Goal: Information Seeking & Learning: Find specific page/section

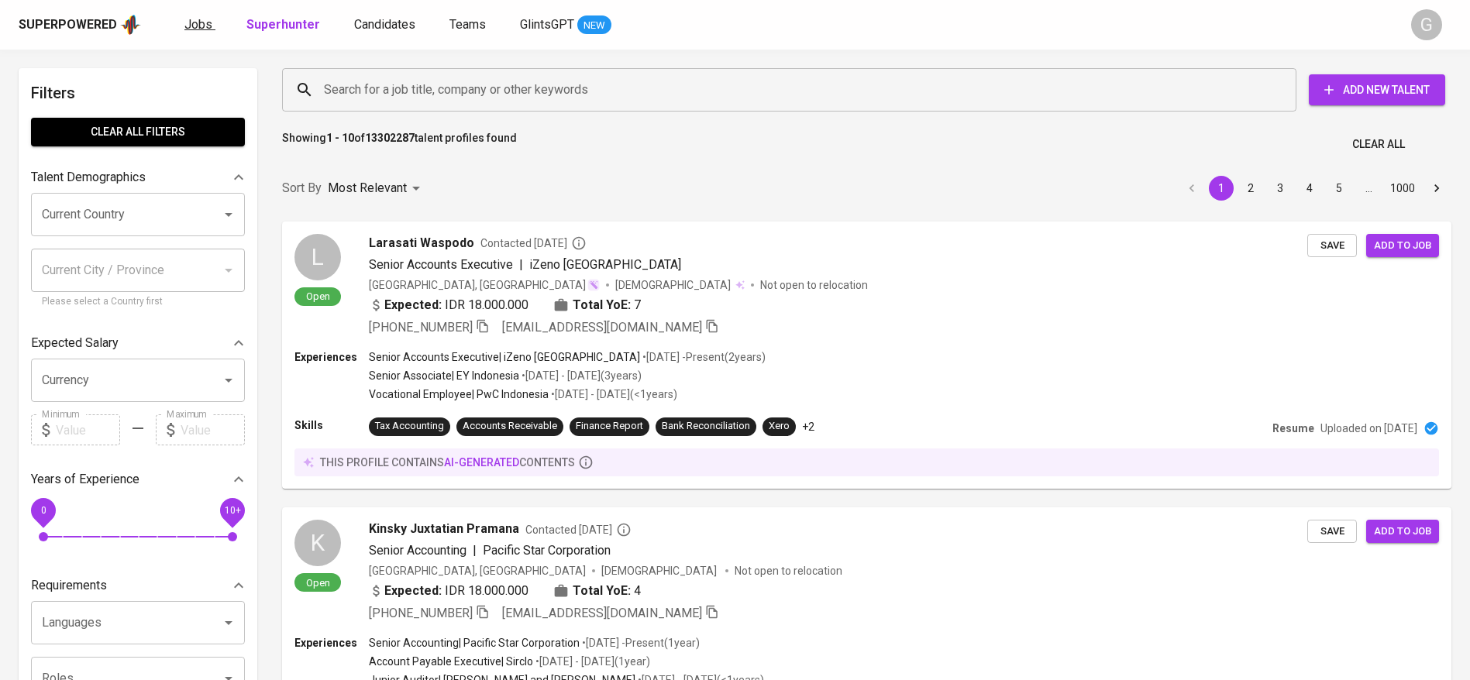
click at [202, 31] on span "Jobs" at bounding box center [198, 24] width 28 height 15
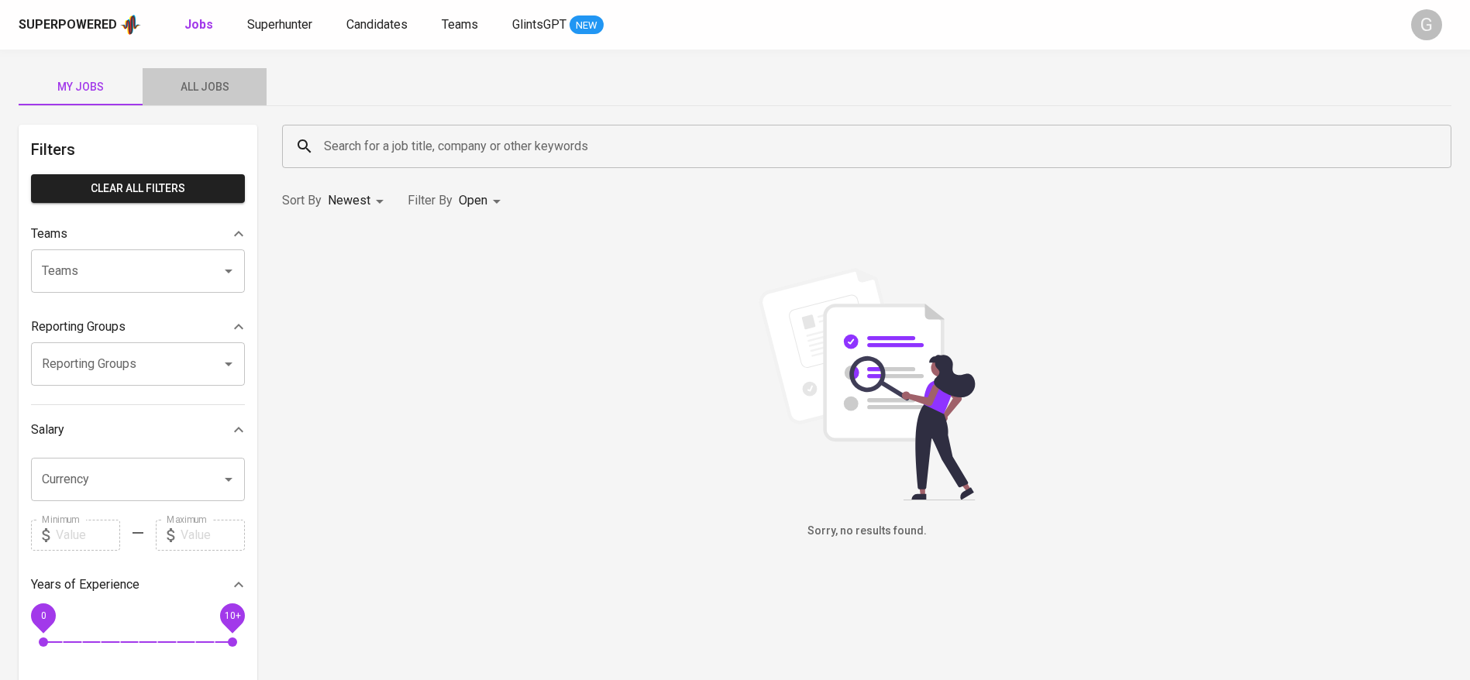
click at [208, 79] on span "All Jobs" at bounding box center [204, 86] width 105 height 19
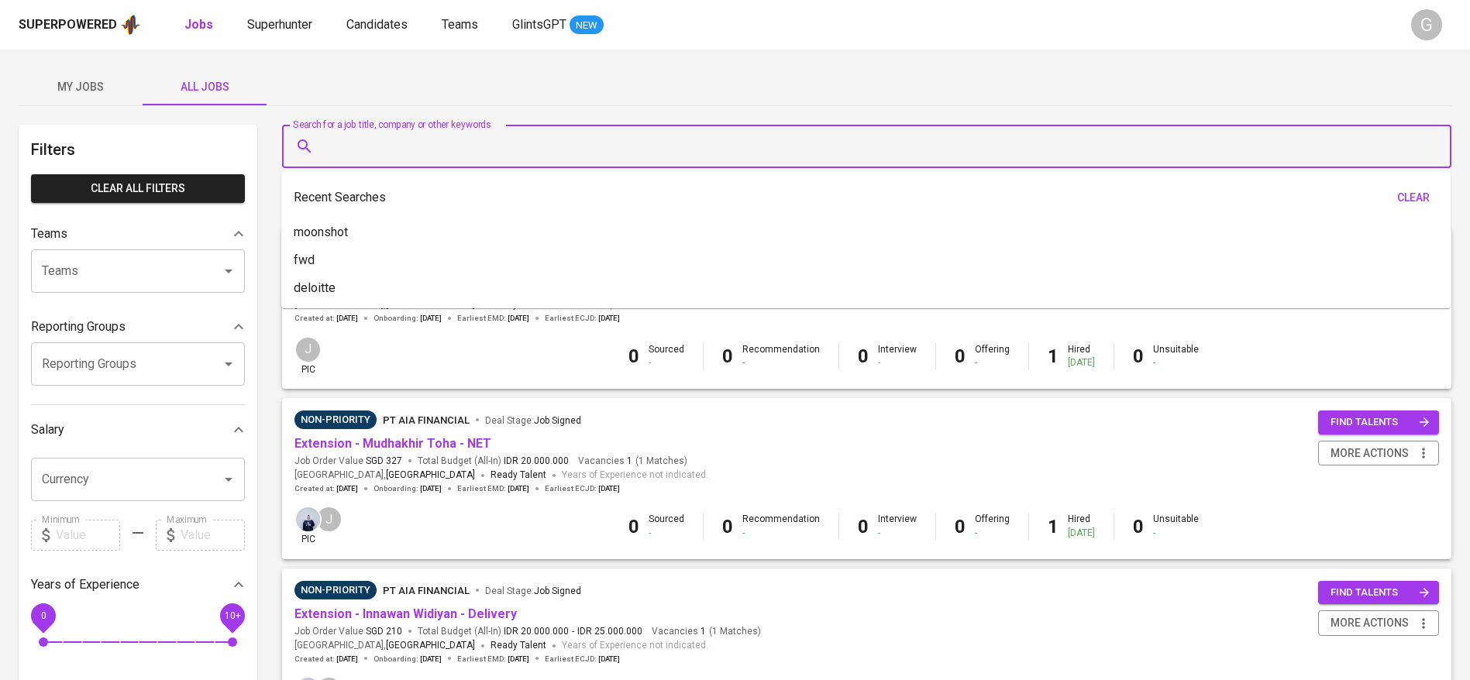
click at [381, 132] on input "Search for a job title, company or other keywords" at bounding box center [870, 146] width 1101 height 29
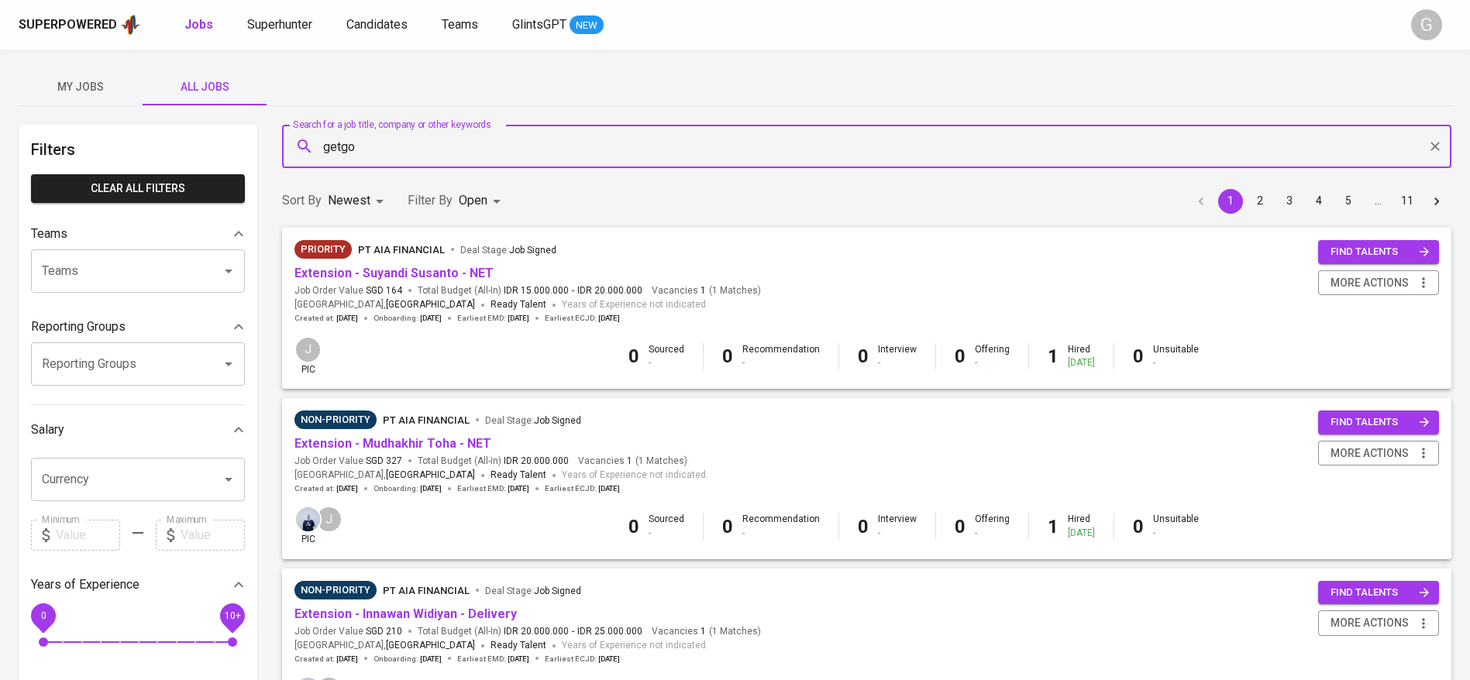
type input "getgo"
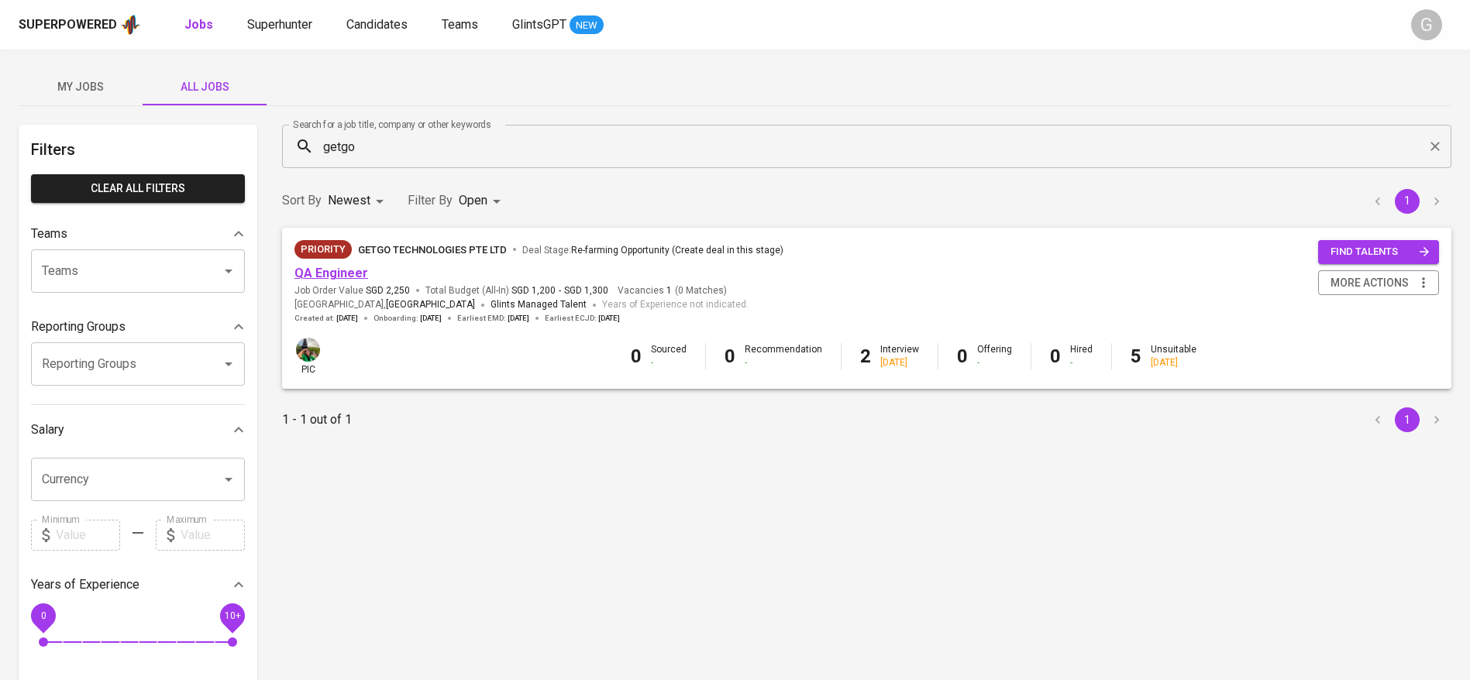
click at [321, 273] on link "QA Engineer" at bounding box center [331, 273] width 74 height 15
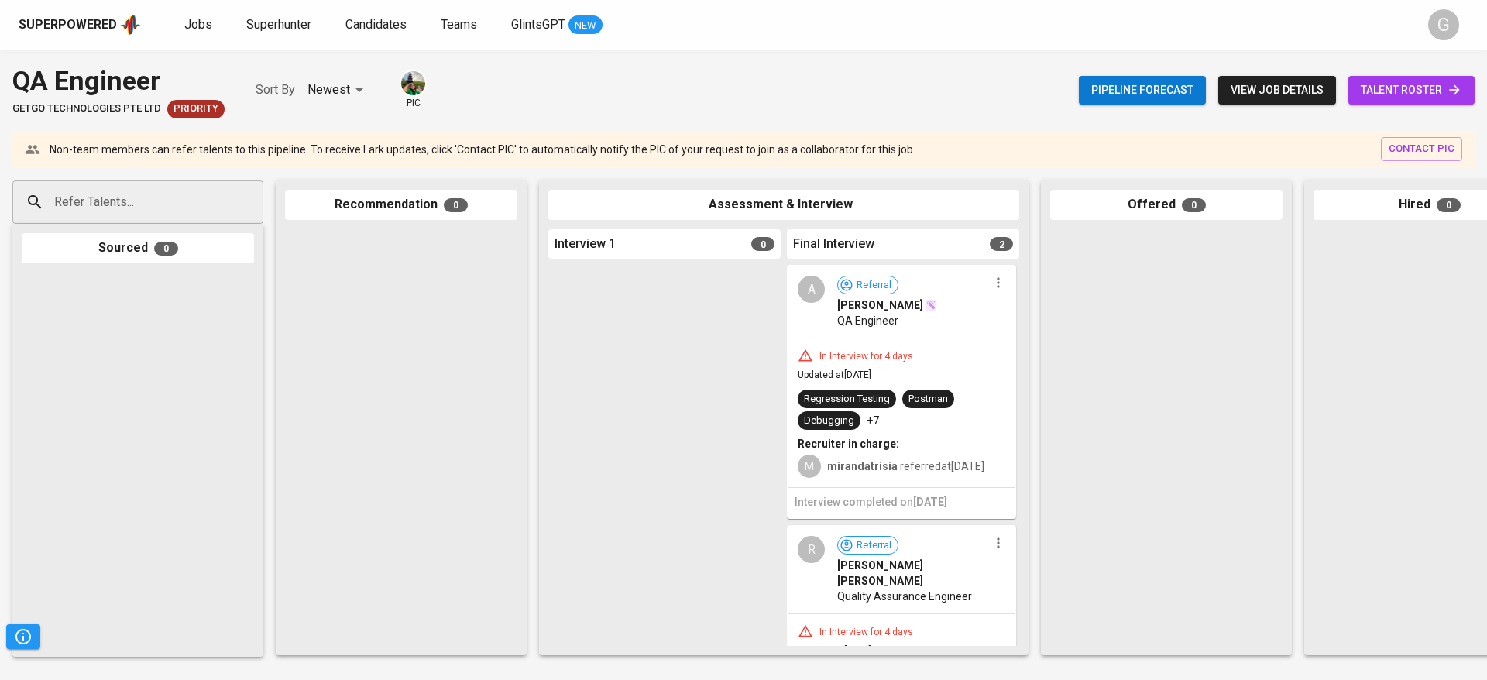
click at [1368, 71] on div "Pipeline forecast view job details talent roster" at bounding box center [1277, 90] width 396 height 57
click at [1380, 81] on span "talent roster" at bounding box center [1411, 90] width 101 height 19
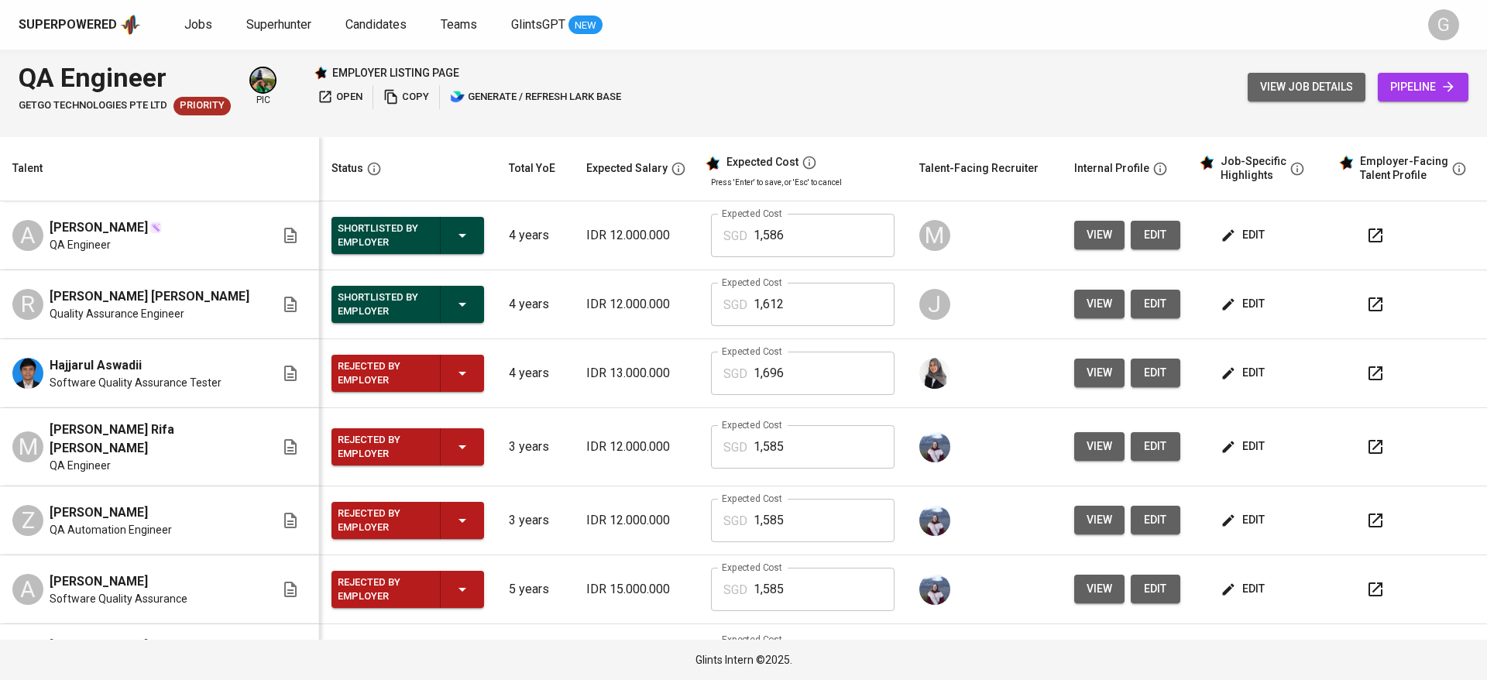
click at [1294, 92] on span "view job details" at bounding box center [1306, 86] width 93 height 19
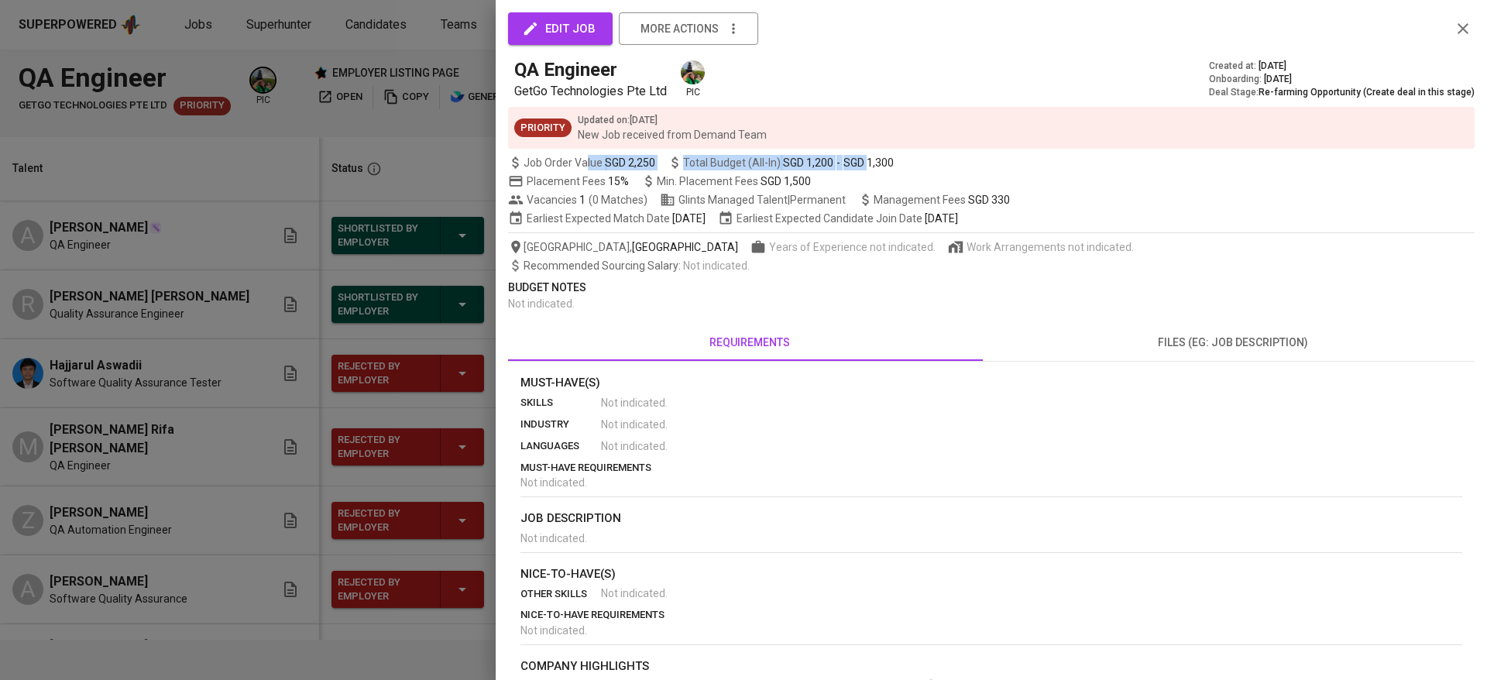
drag, startPoint x: 585, startPoint y: 162, endPoint x: 861, endPoint y: 180, distance: 277.1
click at [864, 175] on div "edit job more actions QA Engineer GetGo Technologies Pte Ltd pic Created at : S…" at bounding box center [991, 413] width 967 height 789
click at [861, 180] on div "Placement Fees 15% Min. Placement Fees SGD 1,500" at bounding box center [991, 181] width 967 height 15
click at [850, 181] on div "Placement Fees 15% Min. Placement Fees SGD 1,500" at bounding box center [991, 181] width 967 height 15
drag, startPoint x: 794, startPoint y: 163, endPoint x: 911, endPoint y: 167, distance: 117.0
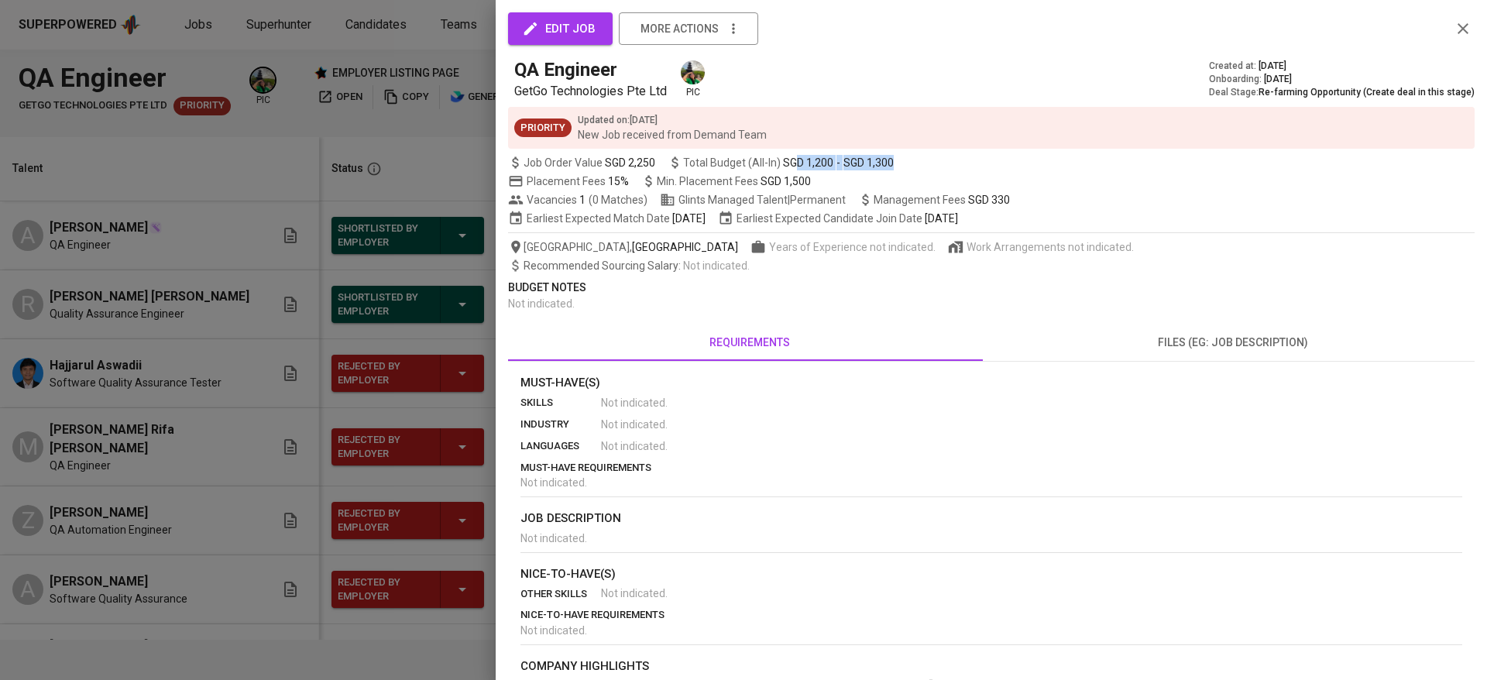
click at [911, 167] on div "Job Order Value SGD 2,250 Total Budget (All-In) SGD 1,200 - SGD 1,300" at bounding box center [991, 162] width 967 height 15
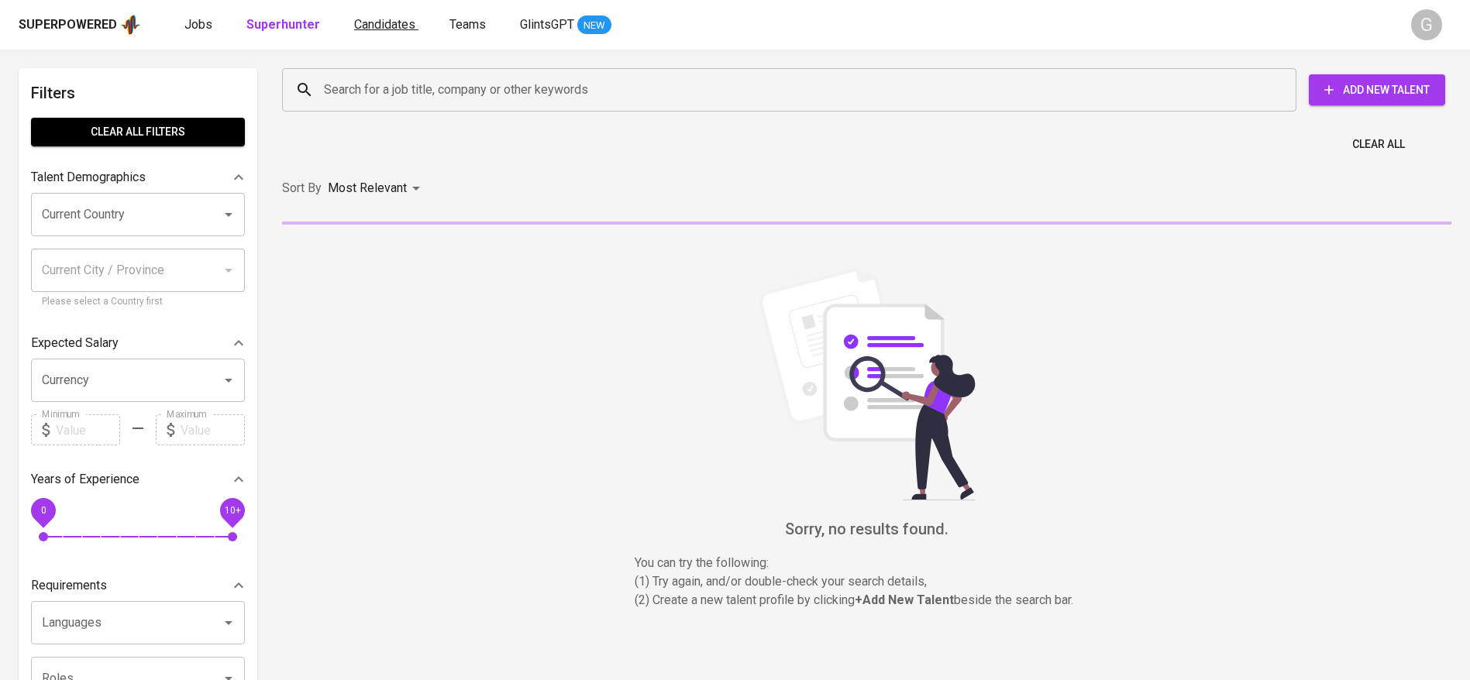
click at [367, 24] on span "Candidates" at bounding box center [384, 24] width 61 height 15
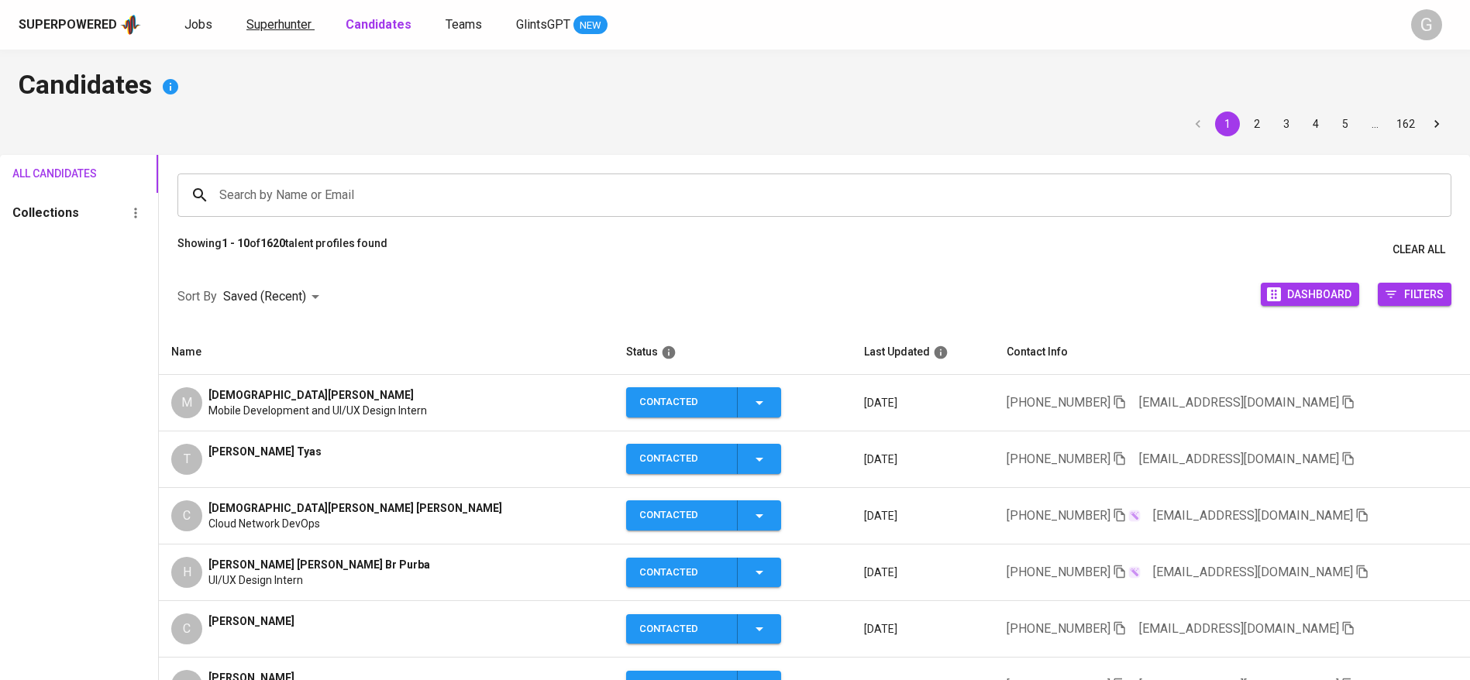
click at [295, 17] on span "Superhunter" at bounding box center [278, 24] width 65 height 15
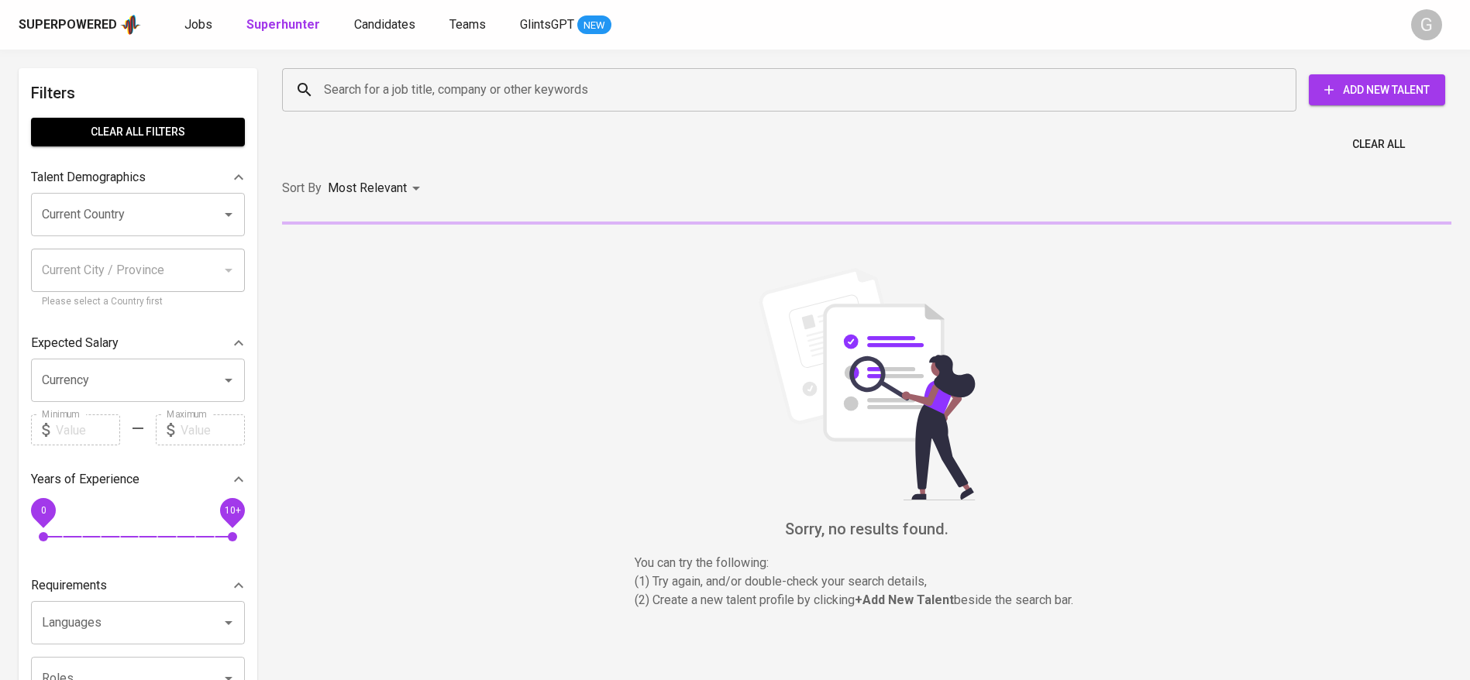
click at [361, 90] on input "Search for a job title, company or other keywords" at bounding box center [793, 89] width 946 height 29
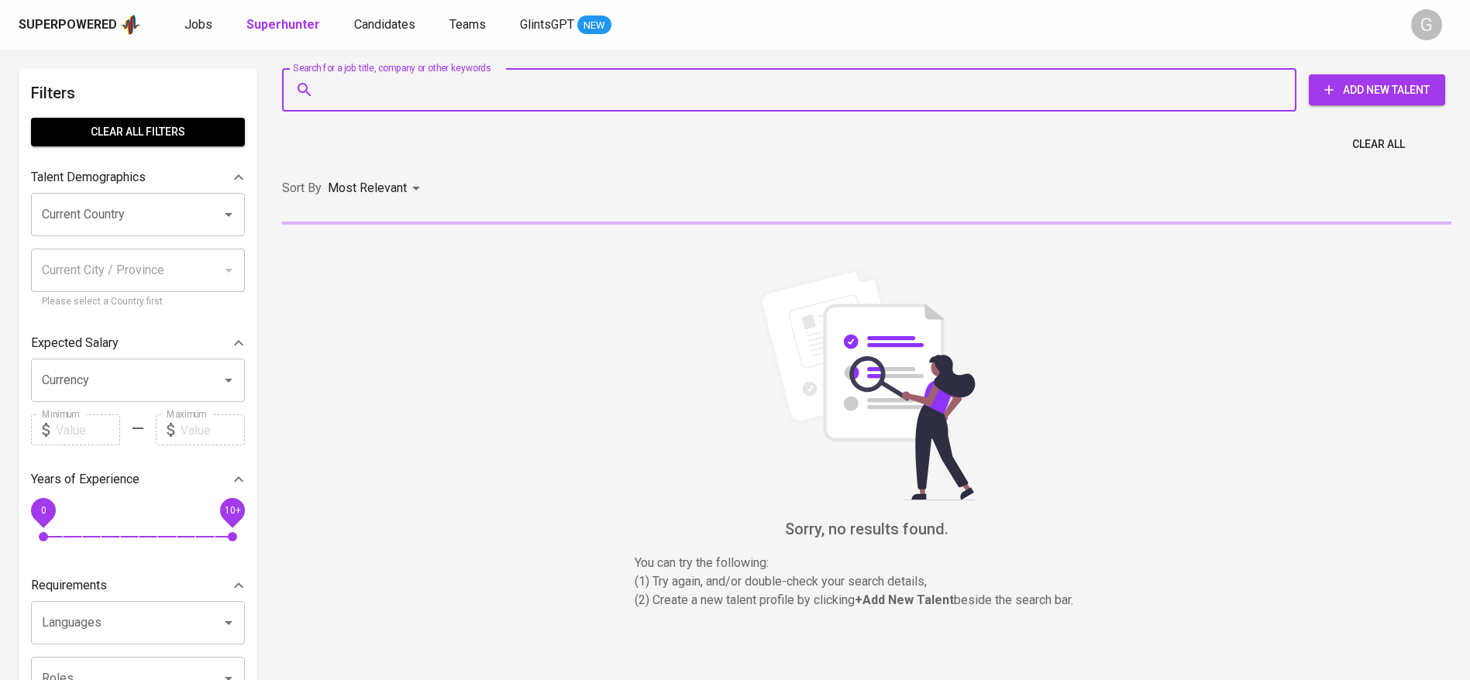
paste input "[EMAIL_ADDRESS][DOMAIN_NAME]"
type input "[EMAIL_ADDRESS][DOMAIN_NAME]"
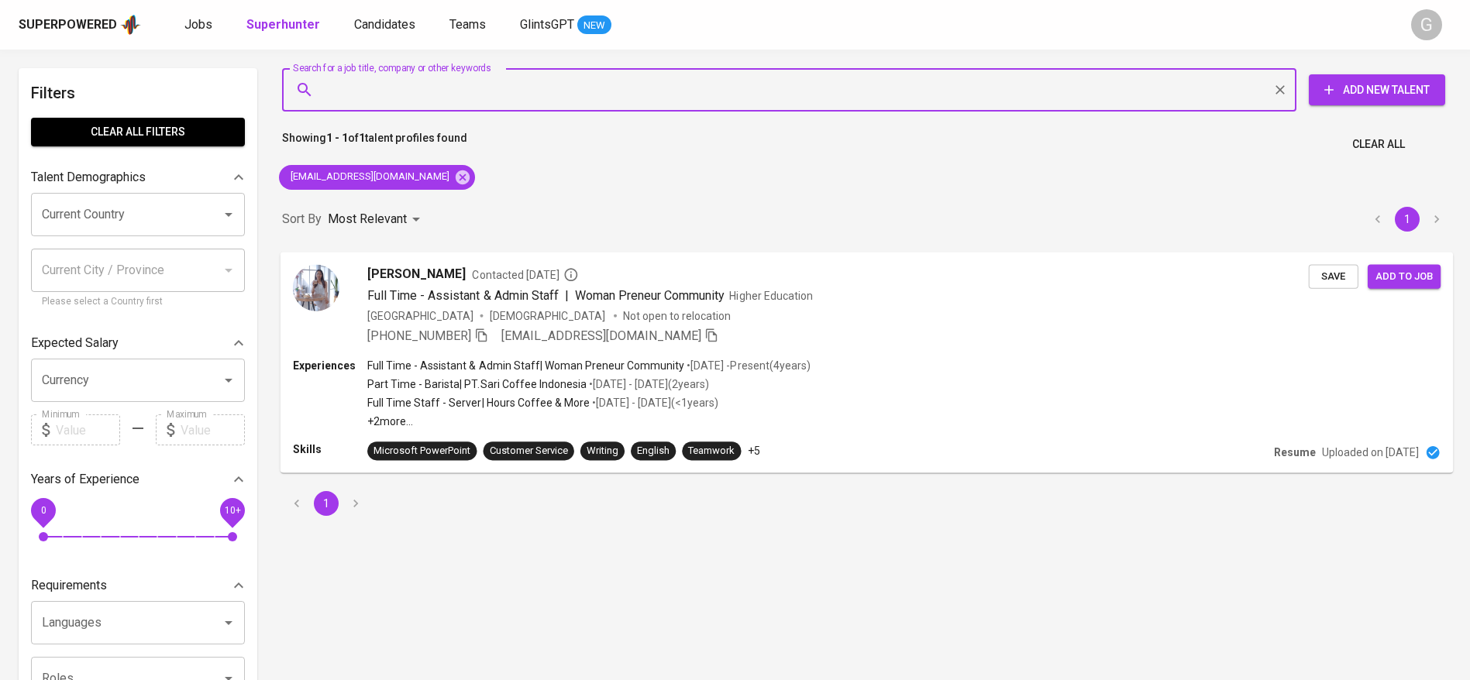
click at [754, 356] on div "[PERSON_NAME] Contacted [DATE] Full Time - Assistant & Admin Staff | Woman Pren…" at bounding box center [866, 304] width 1173 height 105
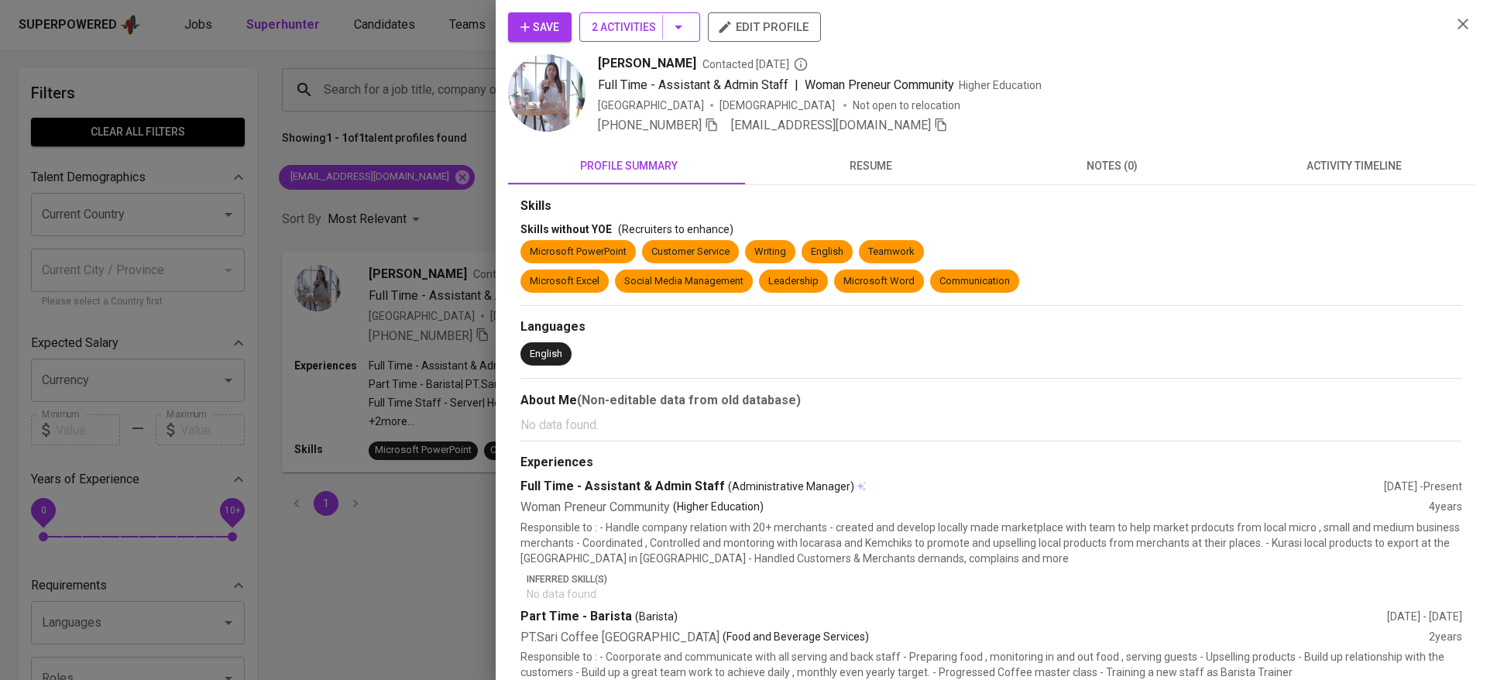
click at [610, 20] on span "2 Activities" at bounding box center [640, 27] width 96 height 19
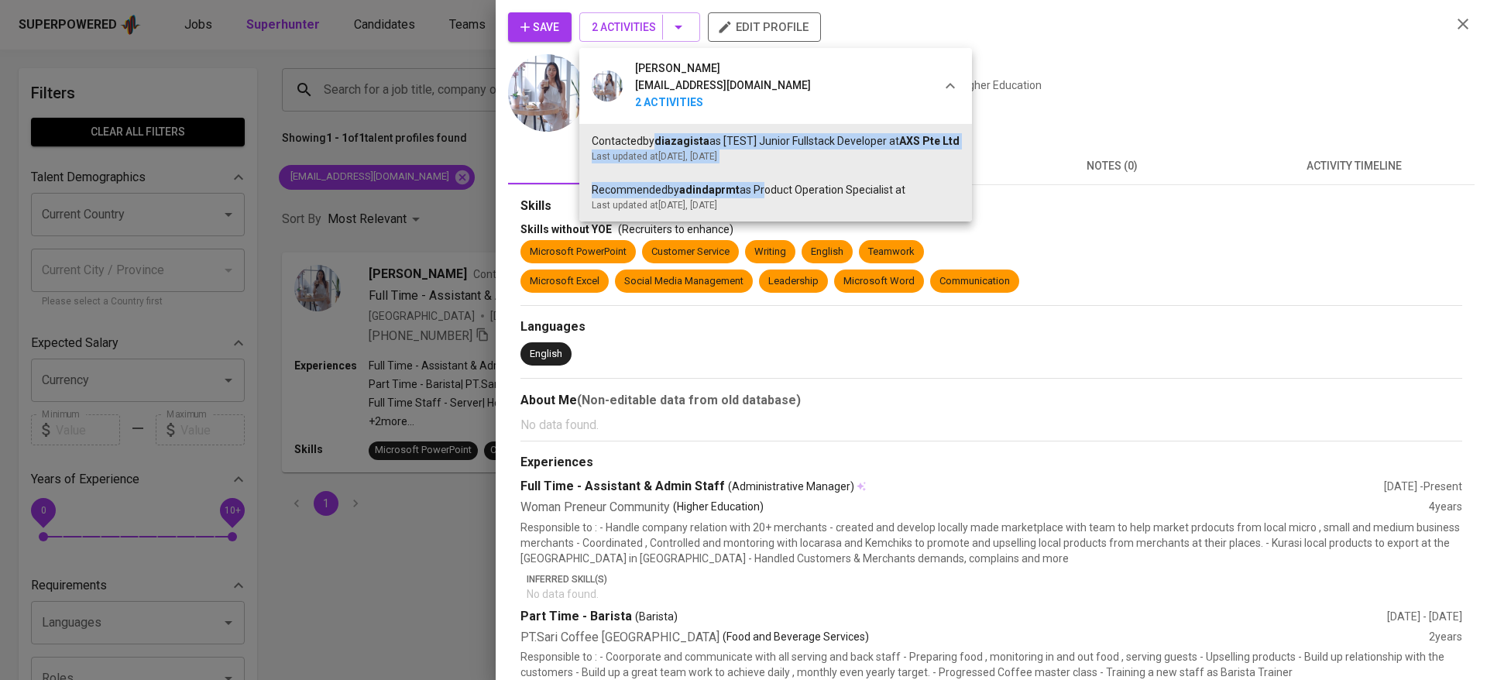
drag, startPoint x: 651, startPoint y: 142, endPoint x: 763, endPoint y: 199, distance: 126.1
click at [763, 199] on ul "Contacted by diazagista as [TEST] Junior Fullstack Developer at AXS Pte Ltd Las…" at bounding box center [775, 173] width 393 height 98
click at [765, 205] on div "Last updated at [DATE] , [DATE]" at bounding box center [776, 205] width 368 height 14
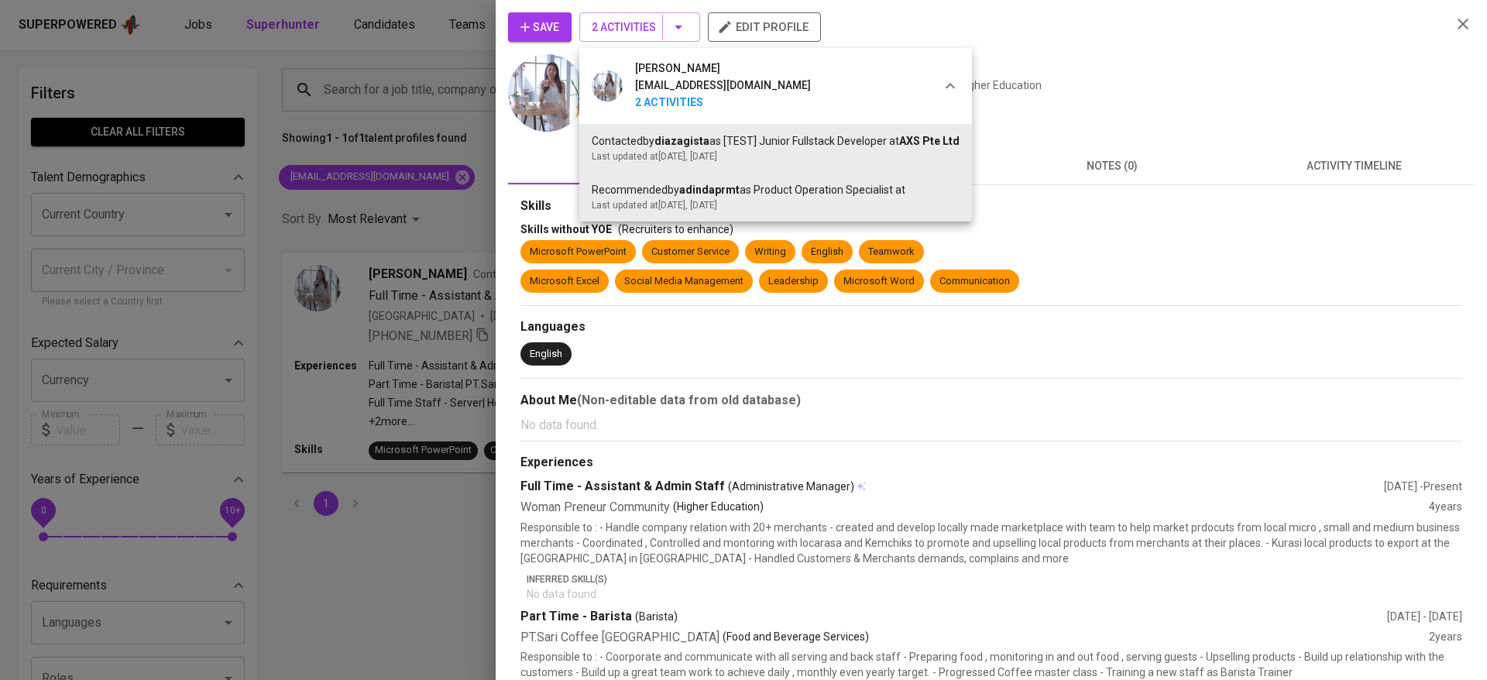
drag, startPoint x: 655, startPoint y: 136, endPoint x: 830, endPoint y: 154, distance: 176.8
click at [830, 154] on div "Contacted by diazagista as [TEST] Junior Fullstack Developer at AXS Pte Ltd Las…" at bounding box center [776, 148] width 368 height 30
click at [830, 154] on div "Last updated at [DATE] , [DATE]" at bounding box center [776, 157] width 368 height 14
click at [1147, 85] on div at bounding box center [743, 340] width 1487 height 680
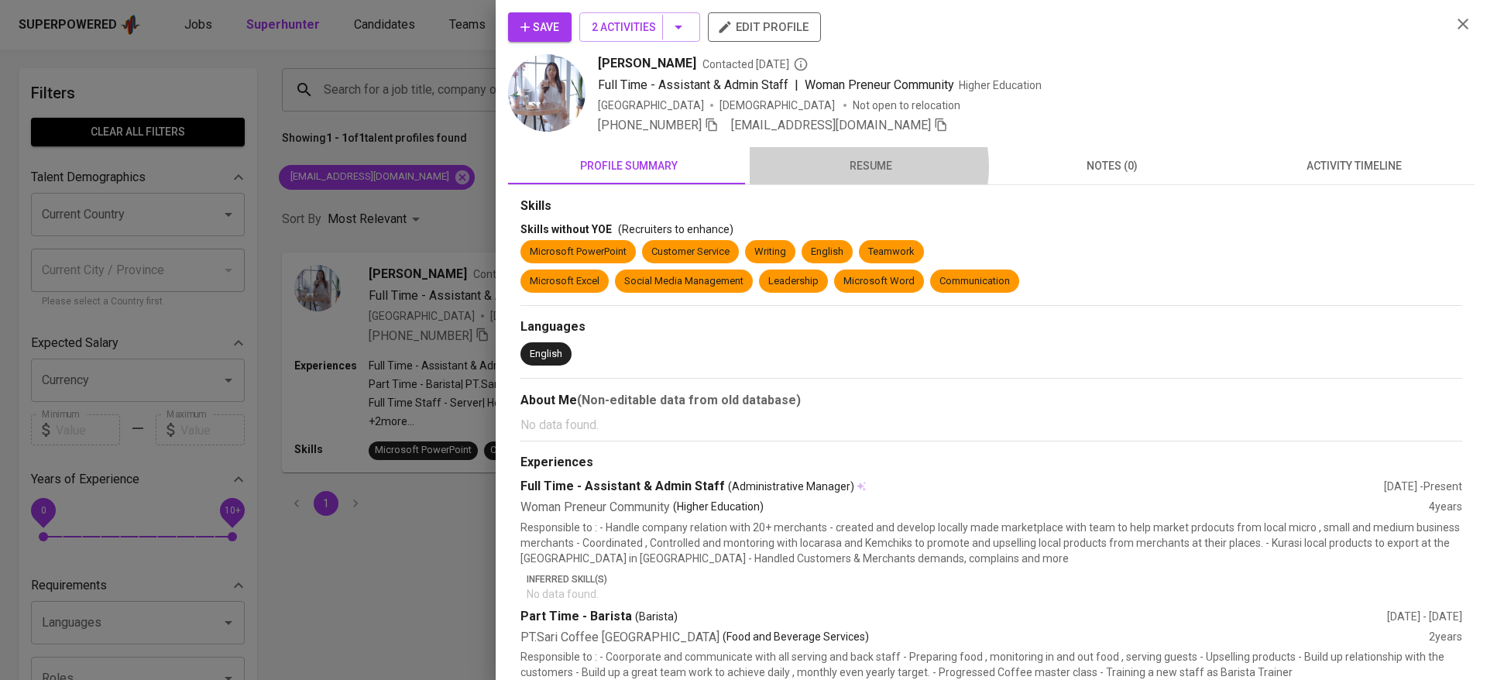
click at [862, 167] on span "resume" at bounding box center [870, 165] width 223 height 19
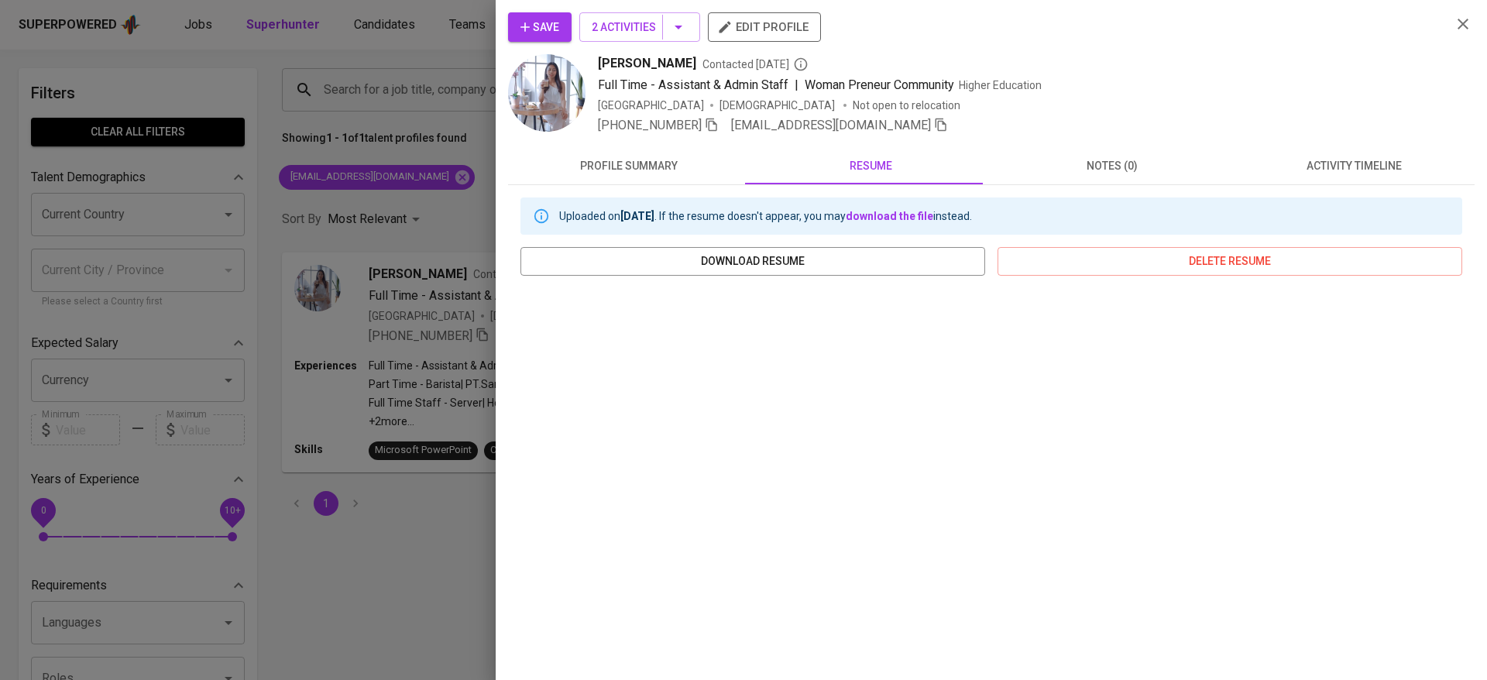
click at [630, 175] on span "profile summary" at bounding box center [628, 165] width 223 height 19
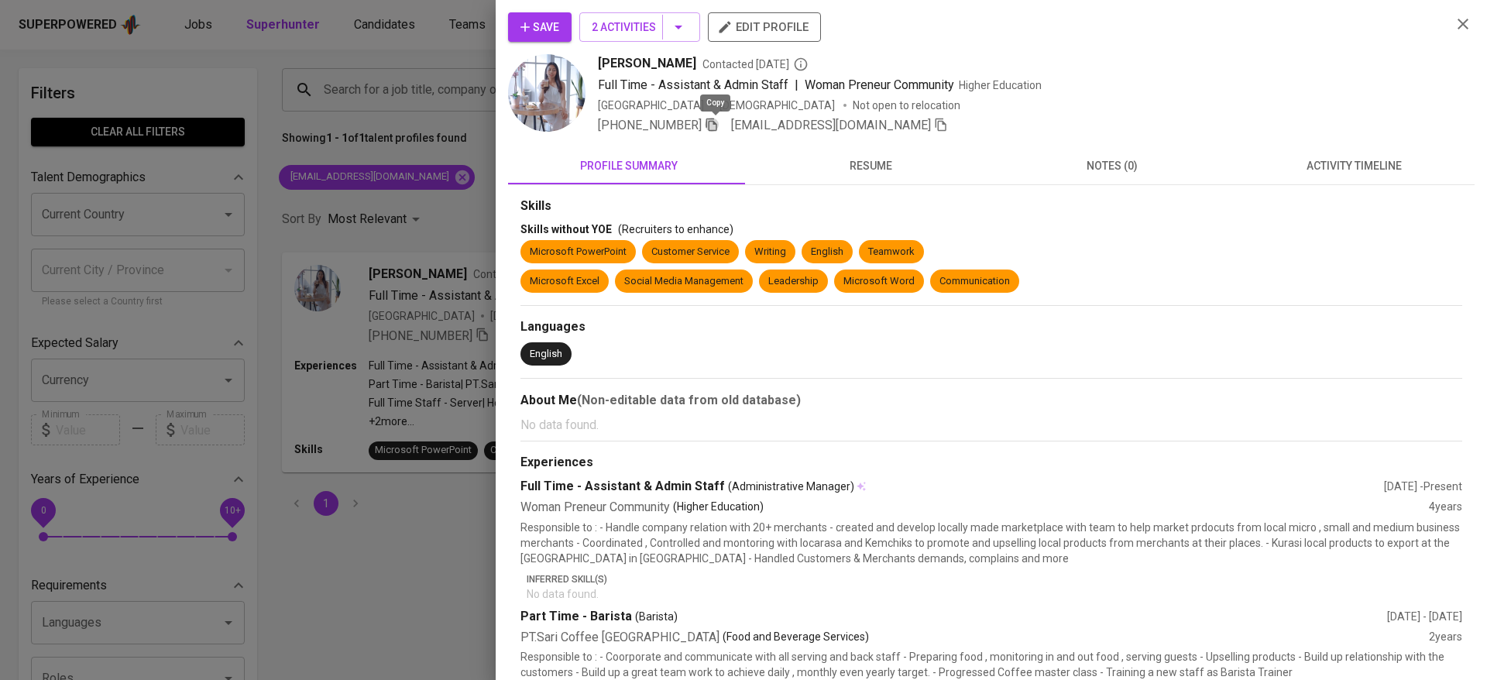
click at [713, 125] on icon "button" at bounding box center [712, 125] width 14 height 14
click at [310, 95] on div at bounding box center [743, 340] width 1487 height 680
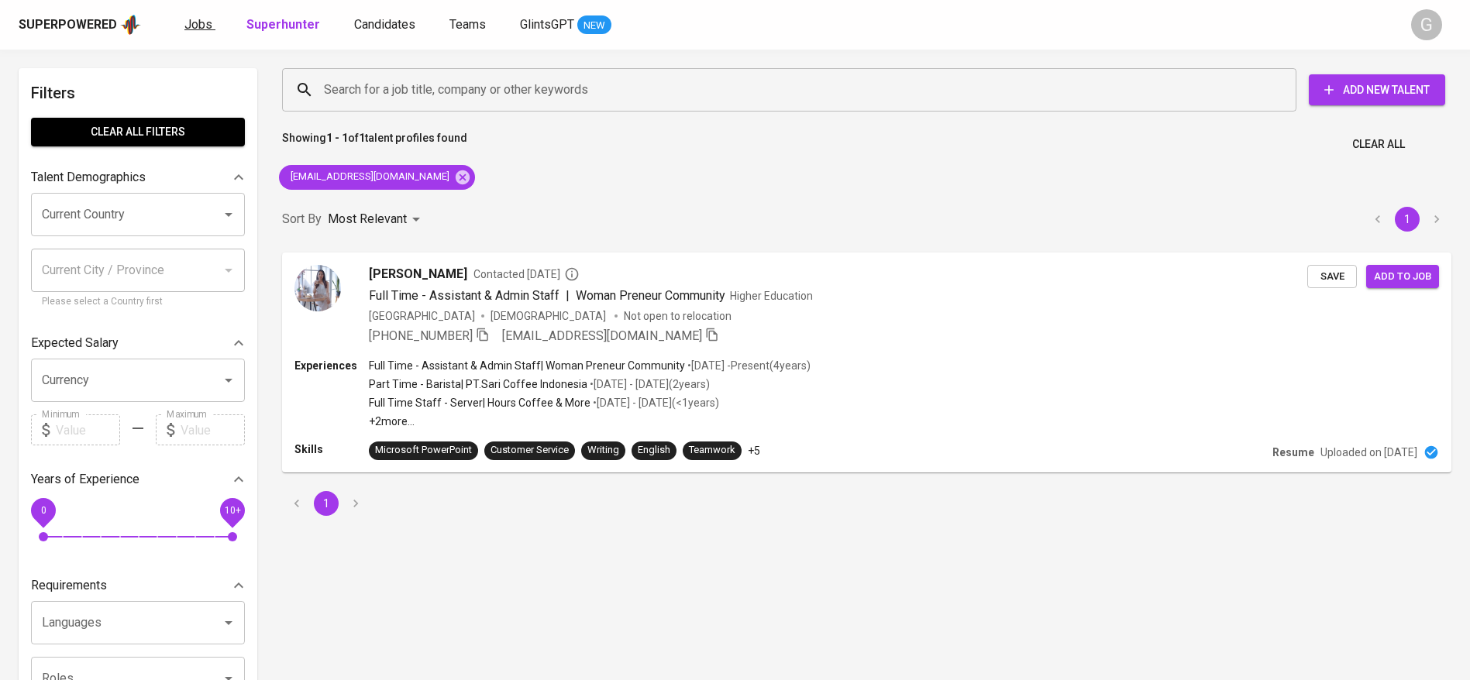
click at [199, 22] on span "Jobs" at bounding box center [198, 24] width 28 height 15
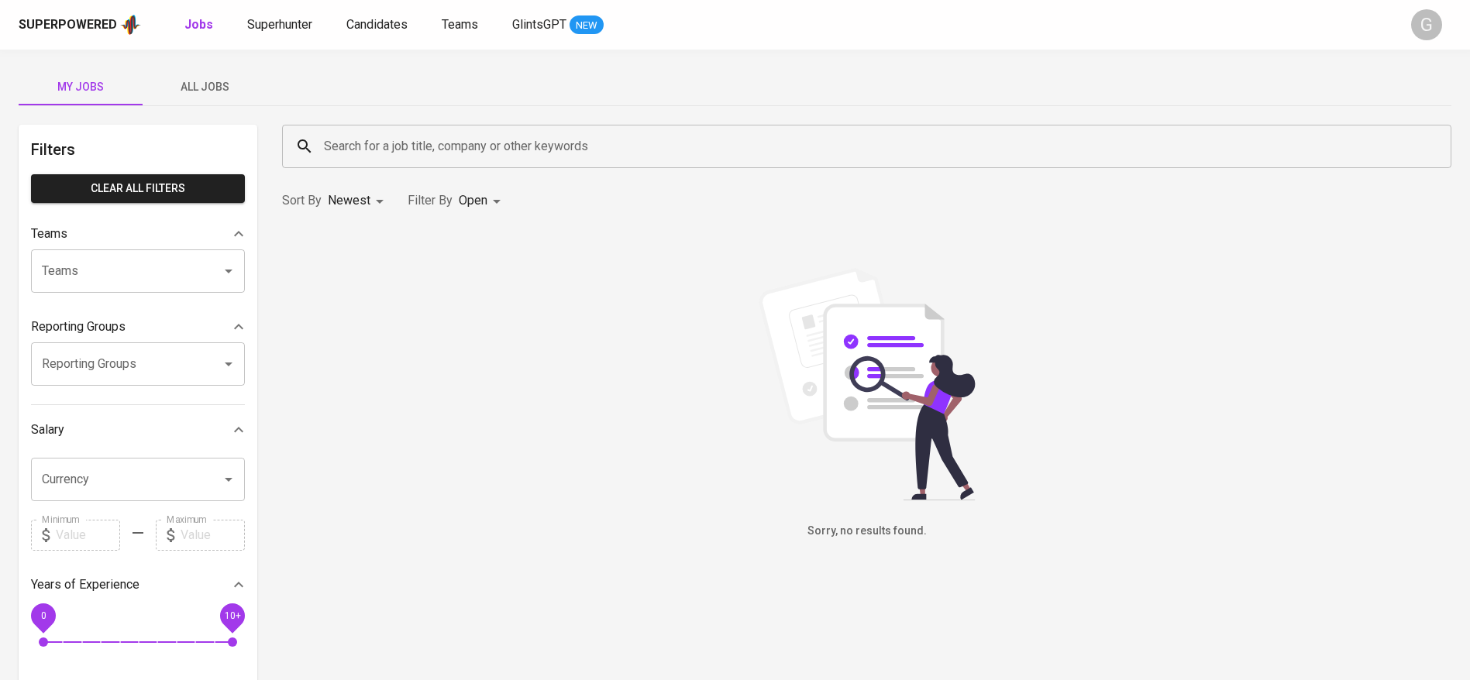
click at [208, 82] on span "All Jobs" at bounding box center [204, 86] width 105 height 19
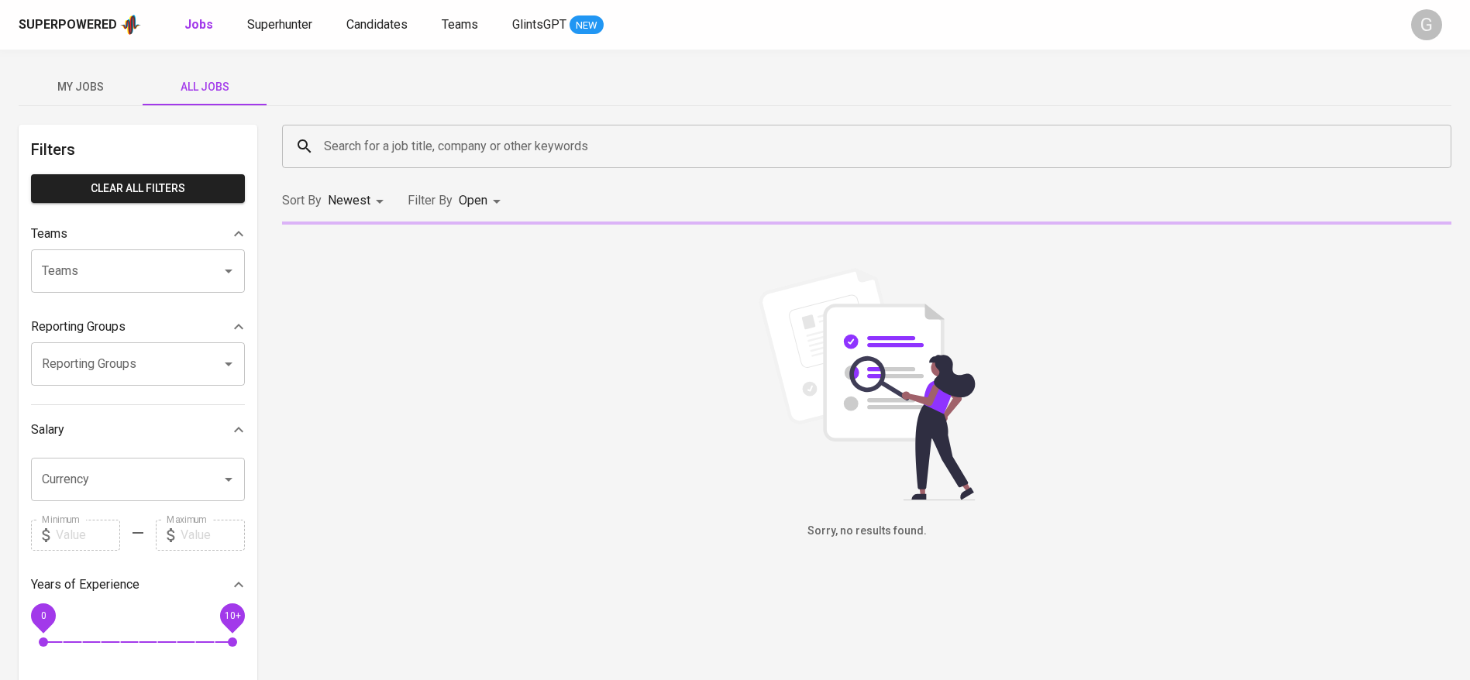
click at [400, 136] on input "Search for a job title, company or other keywords" at bounding box center [870, 146] width 1101 height 29
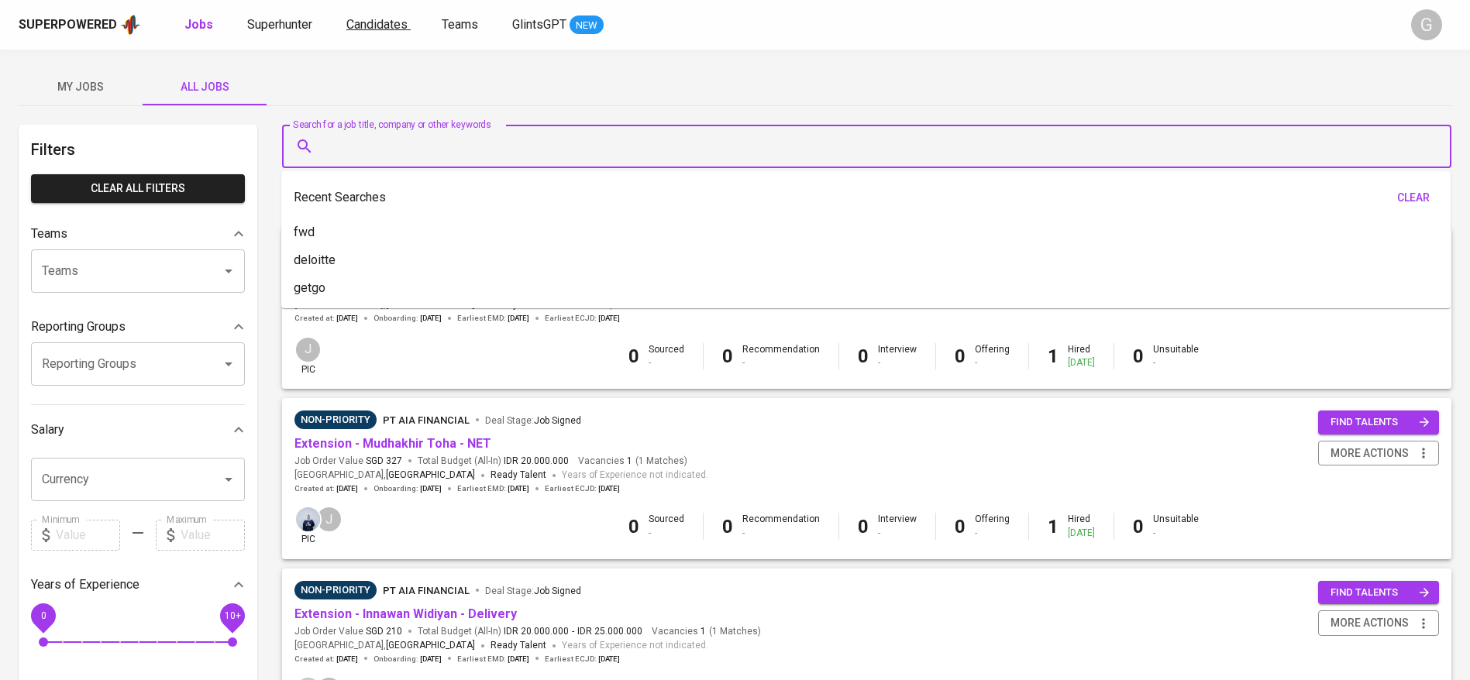
click at [394, 22] on span "Candidates" at bounding box center [376, 24] width 61 height 15
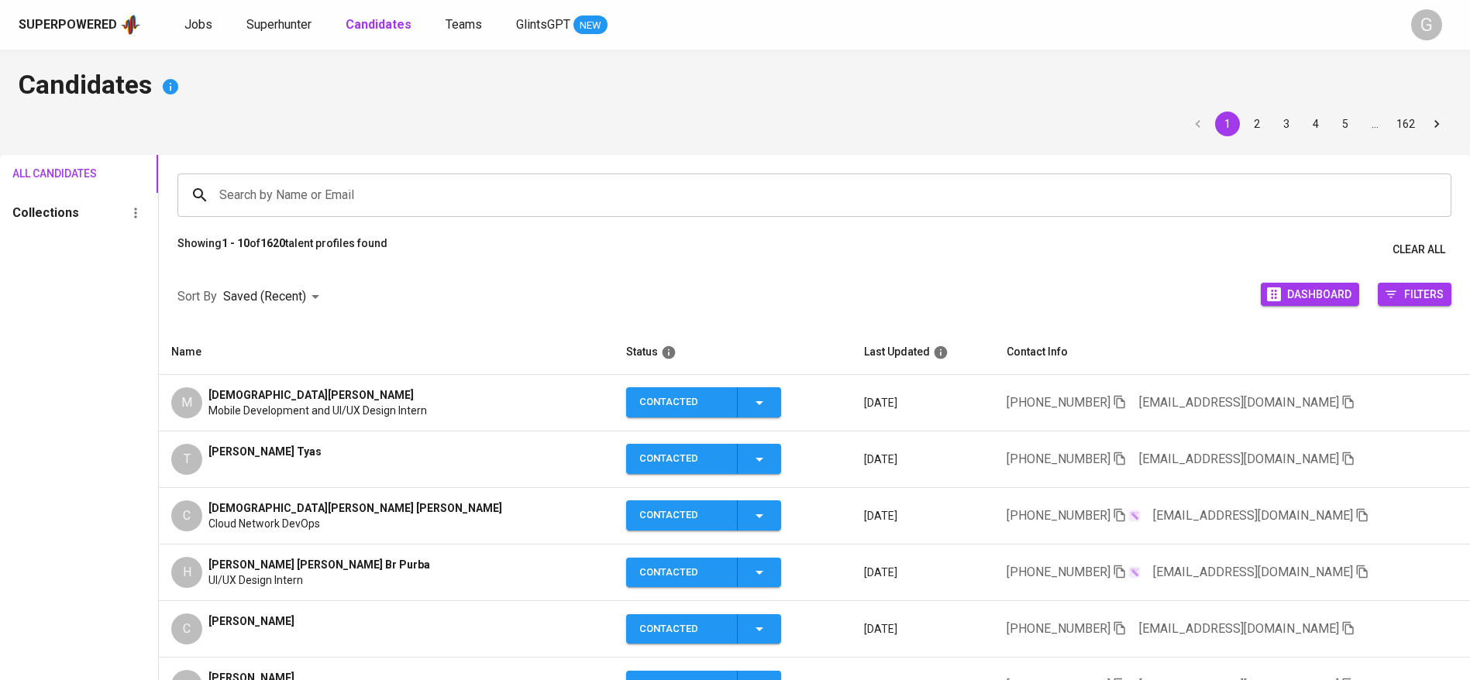
click at [418, 201] on input "Search by Name or Email" at bounding box center [817, 195] width 1205 height 29
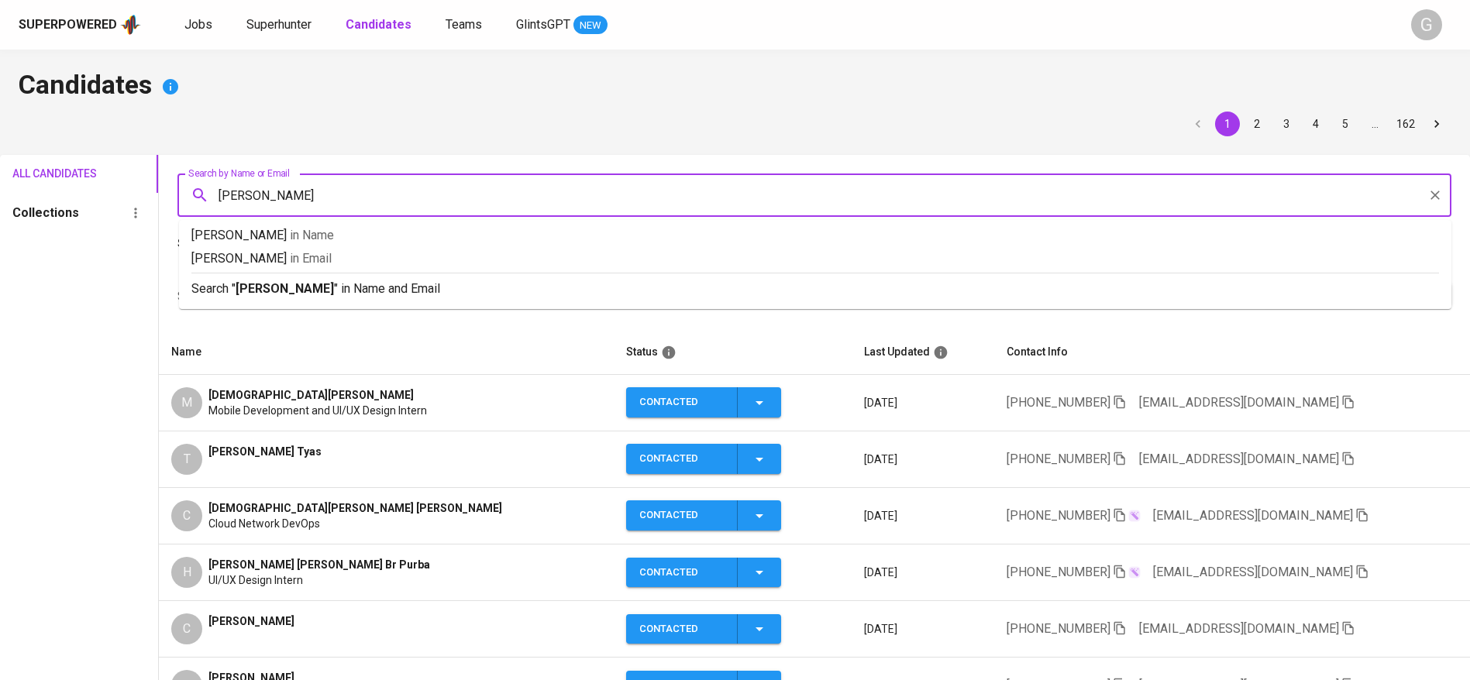
type input "[PERSON_NAME]"
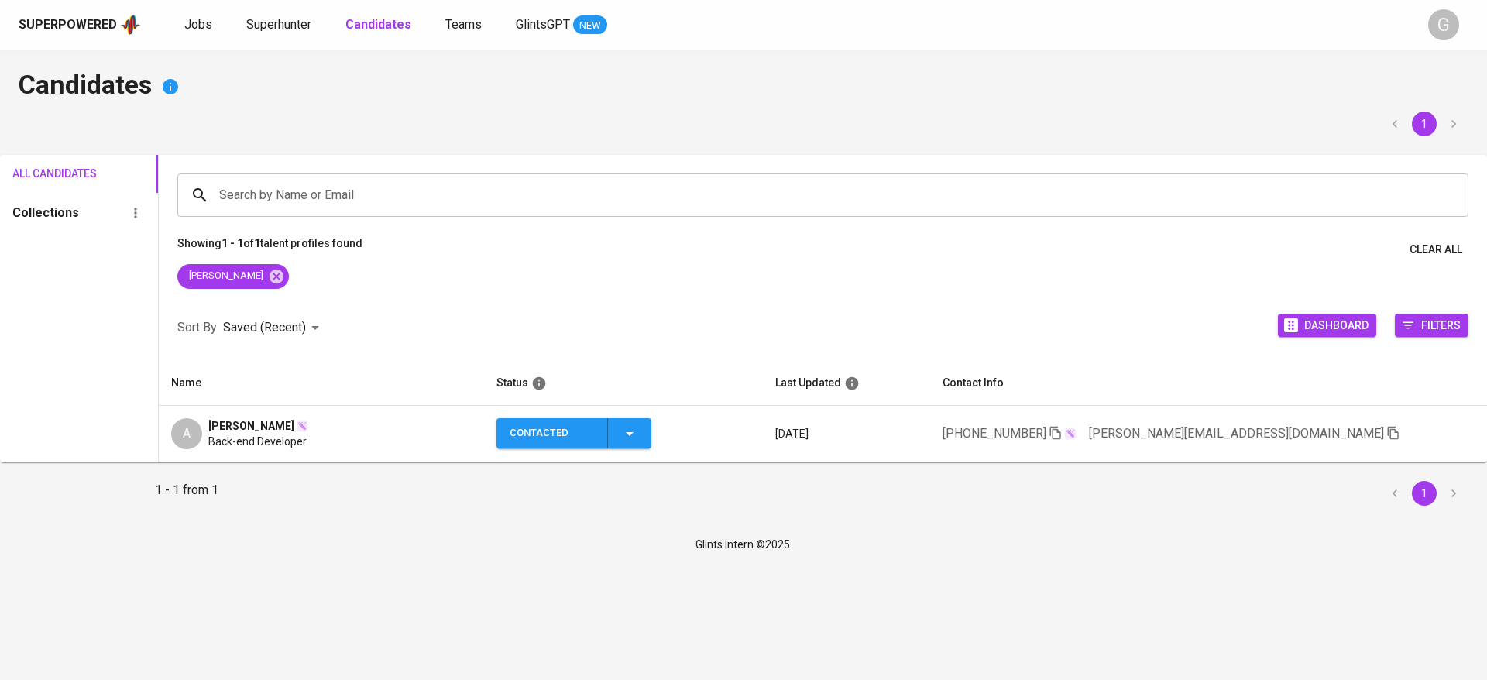
click at [194, 414] on td "A [PERSON_NAME] Back-end Developer" at bounding box center [321, 434] width 325 height 57
